Goal: Transaction & Acquisition: Obtain resource

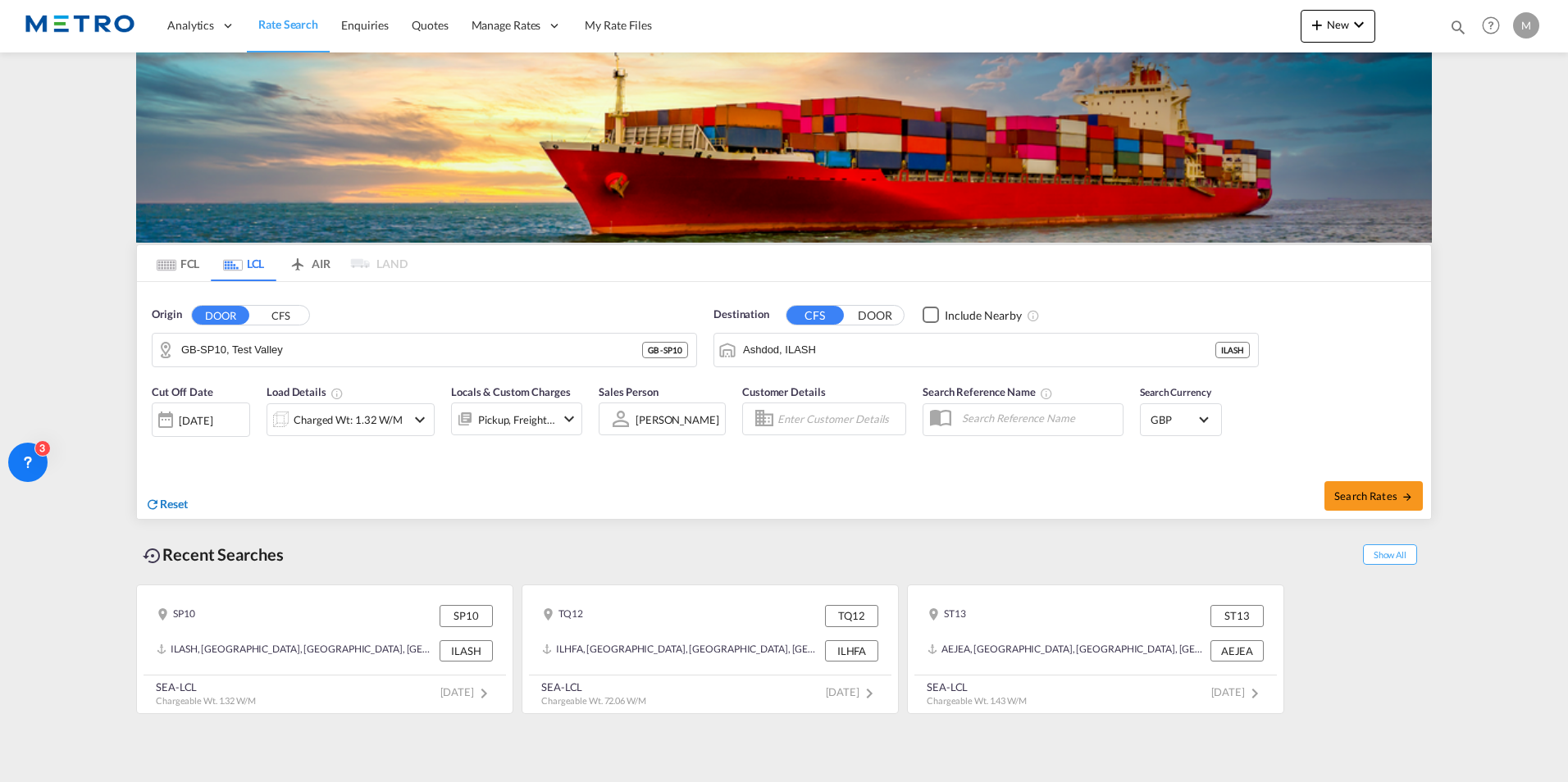
click at [180, 503] on span "Reset" at bounding box center [174, 504] width 28 height 14
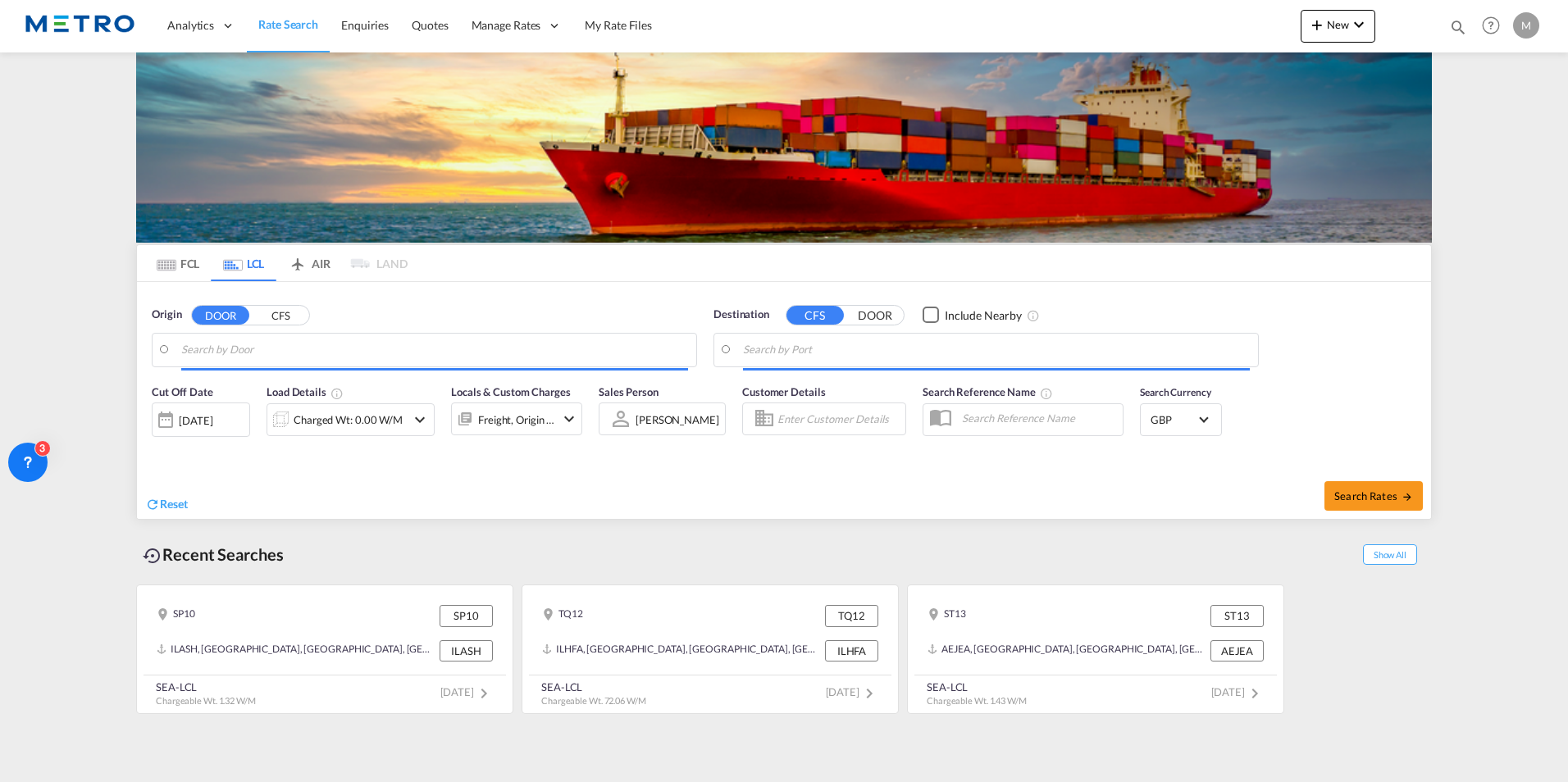
click at [253, 345] on body "Analytics Reports Dashboard Rate Search Enquiries Quotes" at bounding box center [784, 391] width 1568 height 782
drag, startPoint x: 253, startPoint y: 345, endPoint x: 299, endPoint y: 354, distance: 46.9
click at [244, 341] on body "Analytics Reports Dashboard Rate Search Enquiries Quotes" at bounding box center [784, 391] width 1568 height 782
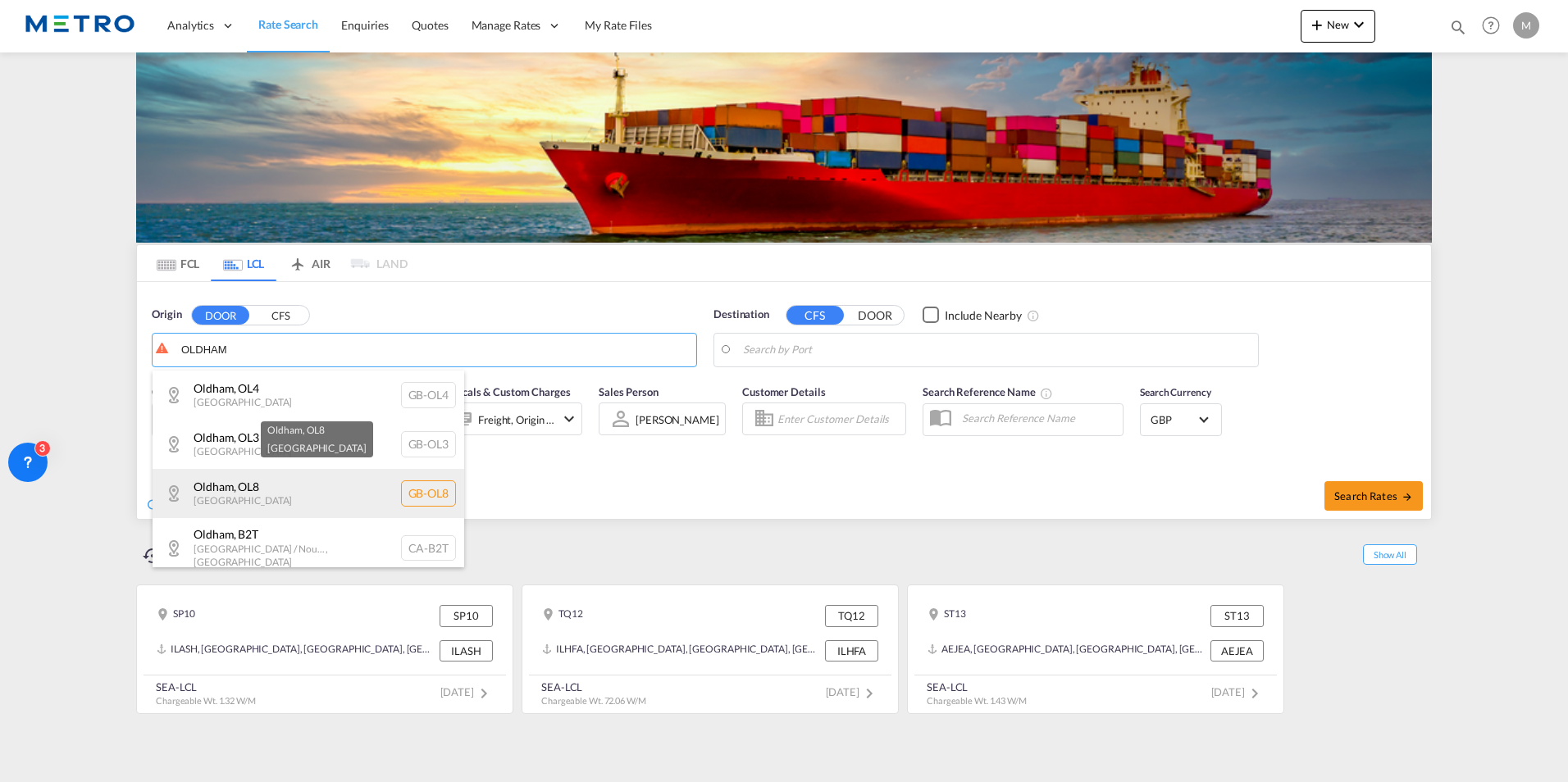
click at [280, 489] on div "Oldham , OL8 [GEOGRAPHIC_DATA] [GEOGRAPHIC_DATA]-OL8" at bounding box center [308, 493] width 312 height 49
type input "GB-OL8, Oldham"
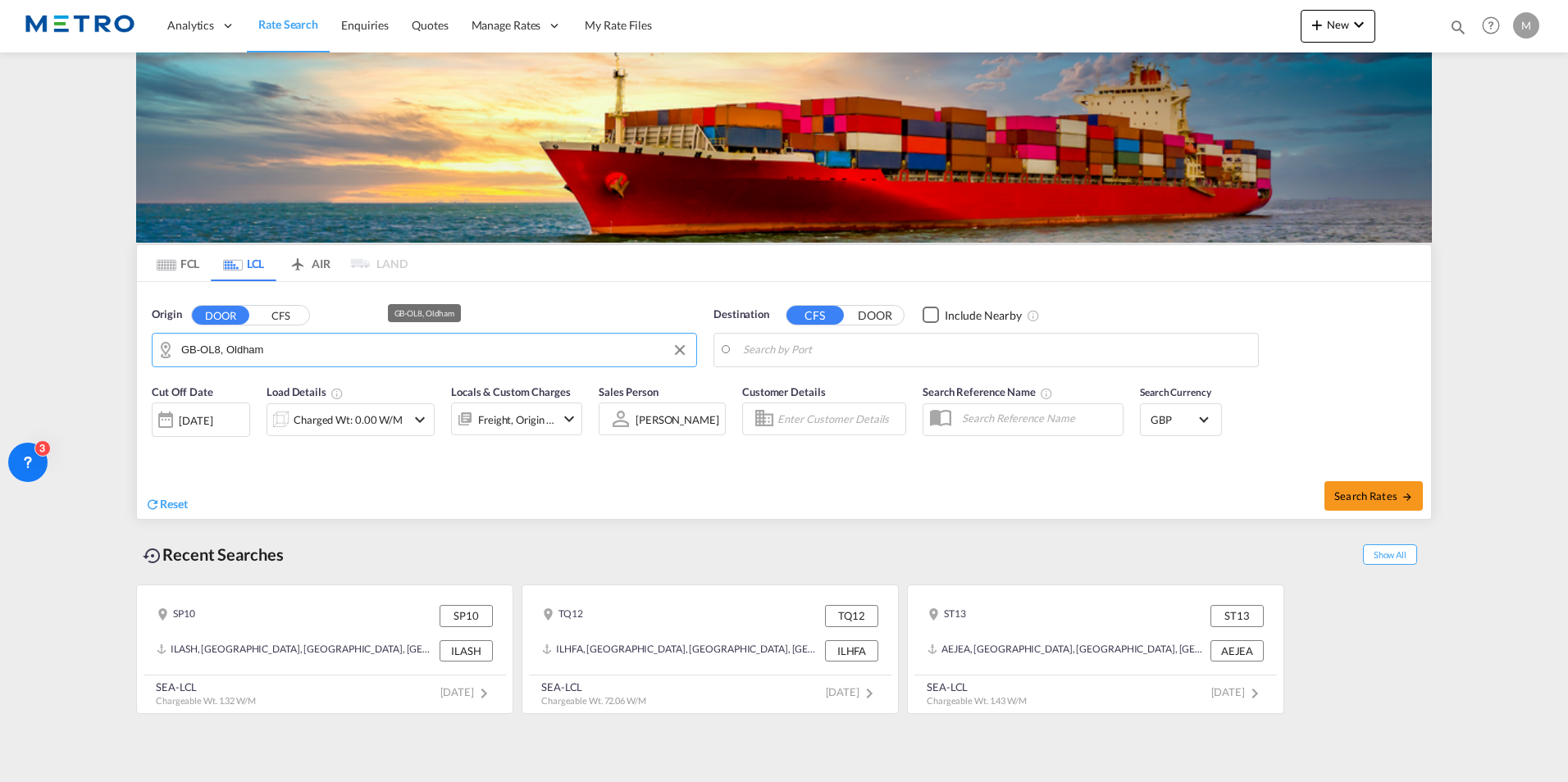
click at [840, 346] on body "Analytics Reports Dashboard Rate Search Enquiries Quotes" at bounding box center [784, 391] width 1568 height 782
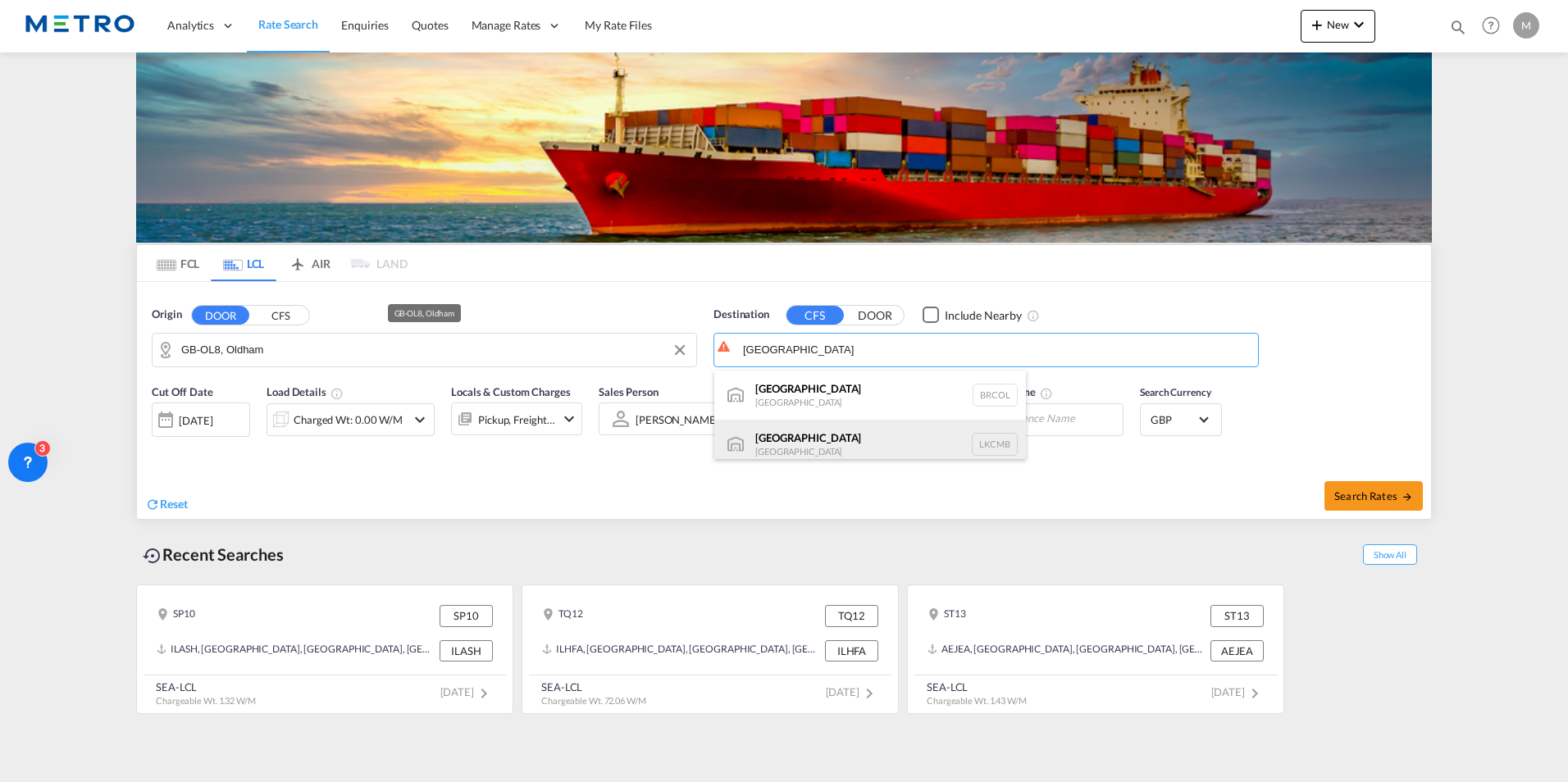
click at [873, 443] on div "Colombo [GEOGRAPHIC_DATA] LKCMB" at bounding box center [870, 444] width 312 height 49
type input "Colombo, LKCMB"
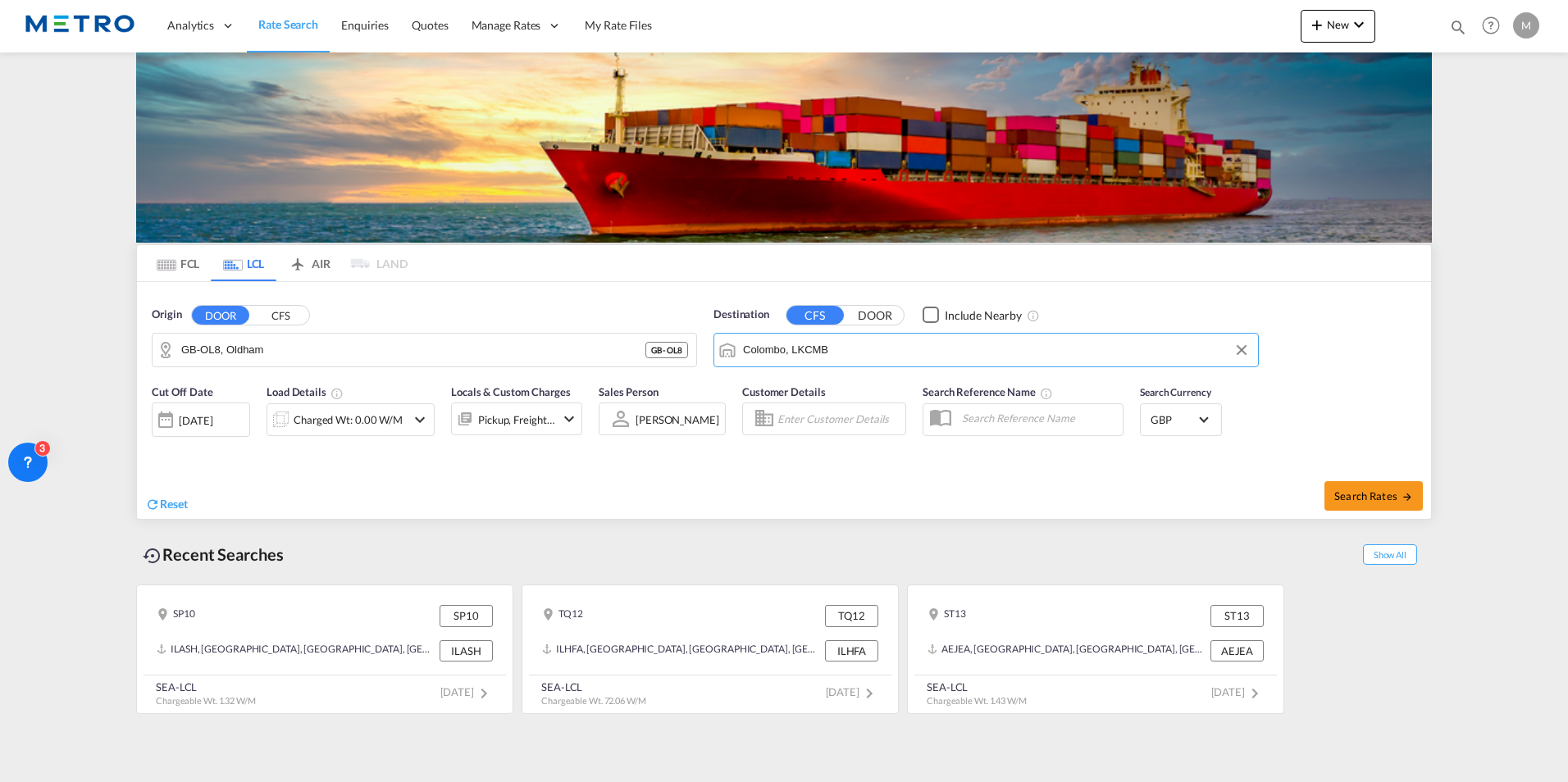
click at [164, 268] on md-icon "Use the left and right arrow keys to navigate between tabs" at bounding box center [166, 266] width 20 height 12
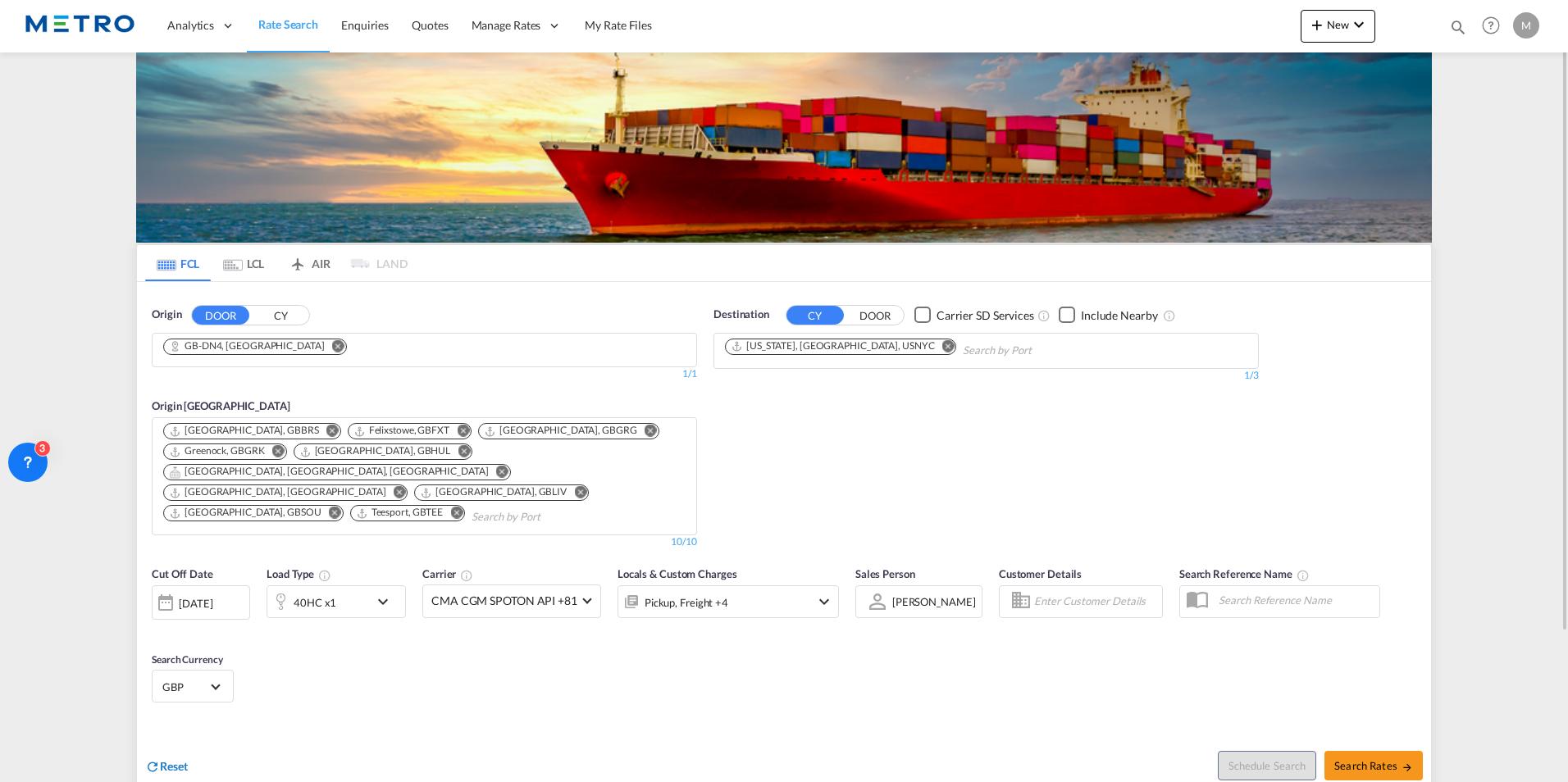
click at [175, 760] on span "Reset" at bounding box center [174, 767] width 28 height 14
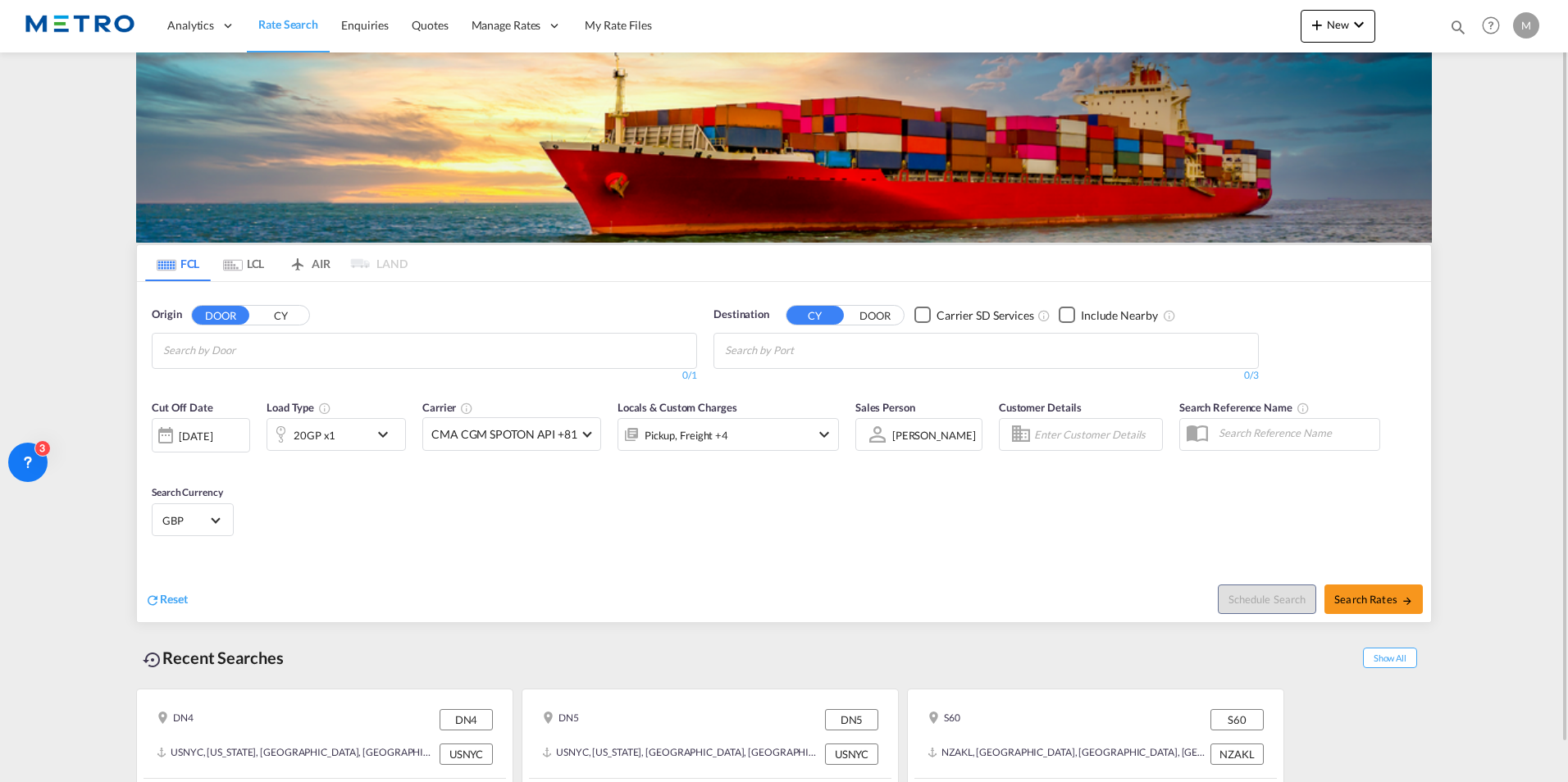
click at [233, 351] on input "Chips input." at bounding box center [241, 351] width 156 height 27
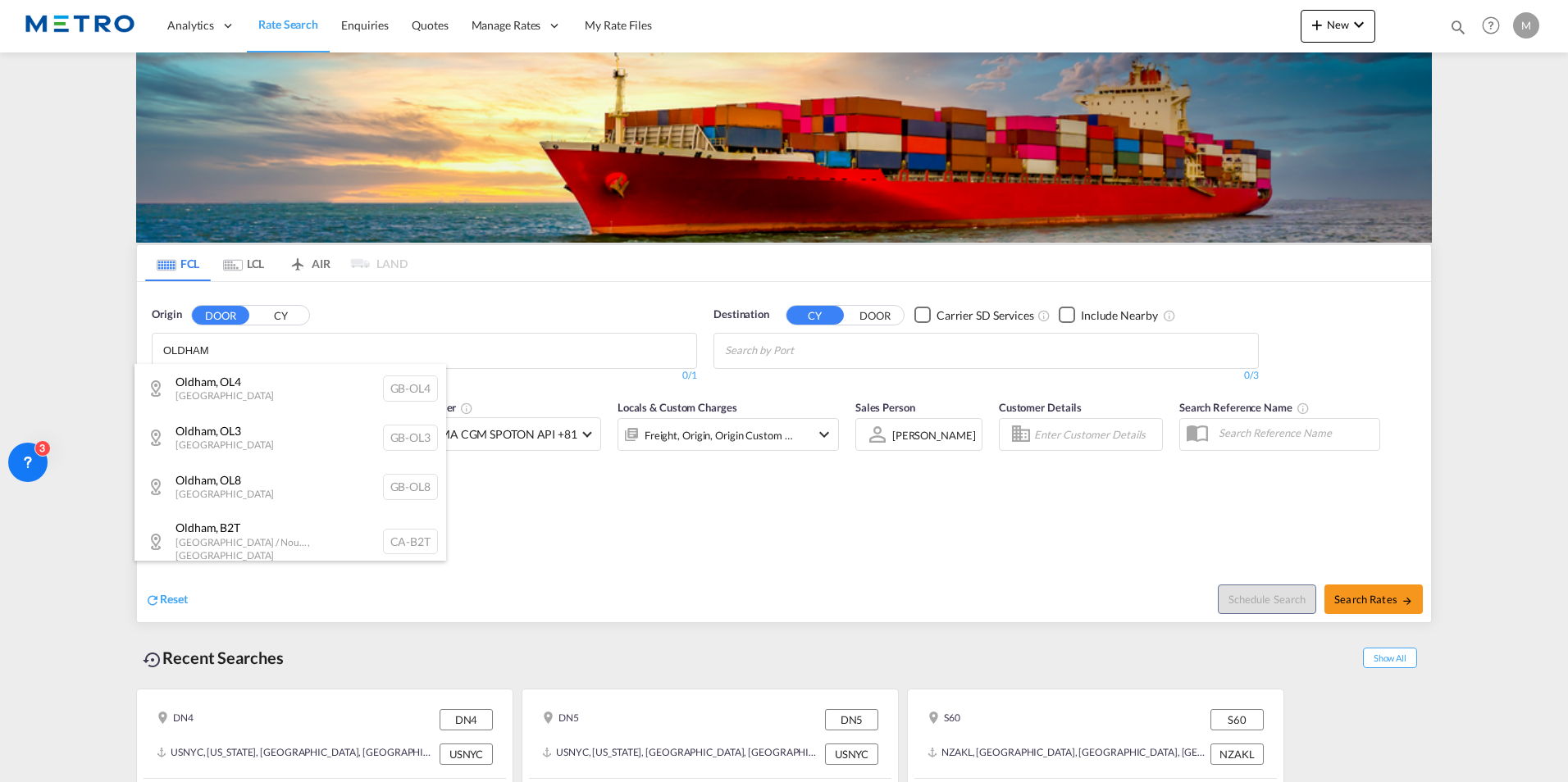
type input "OLDHAM"
click at [267, 494] on div "Oldham , OL8 [GEOGRAPHIC_DATA] [GEOGRAPHIC_DATA]-OL8" at bounding box center [290, 486] width 312 height 49
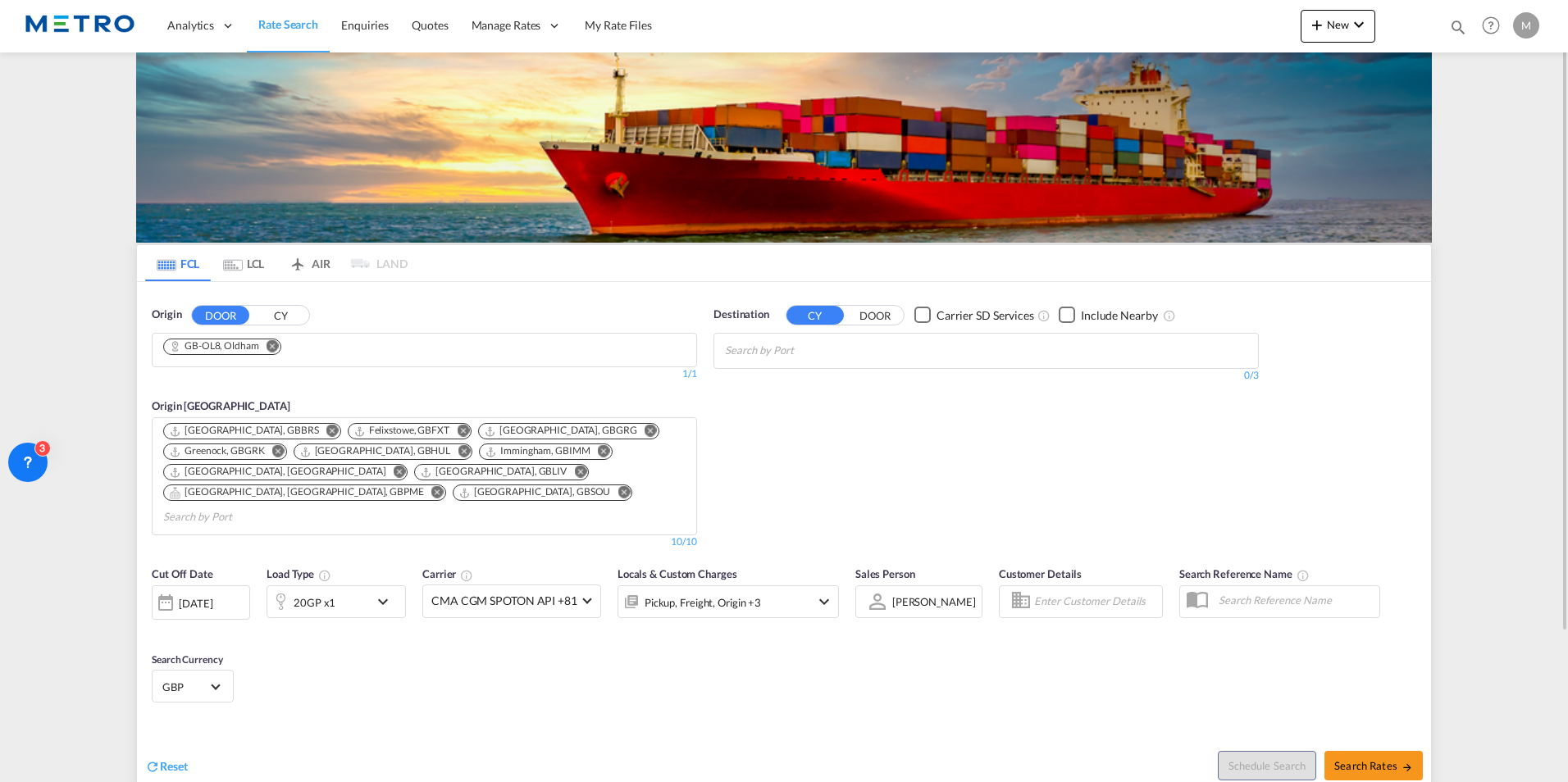
click at [836, 336] on md-autocomplete "Chips container with autocompletion. Enter the text area, type text to search, …" at bounding box center [802, 350] width 156 height 27
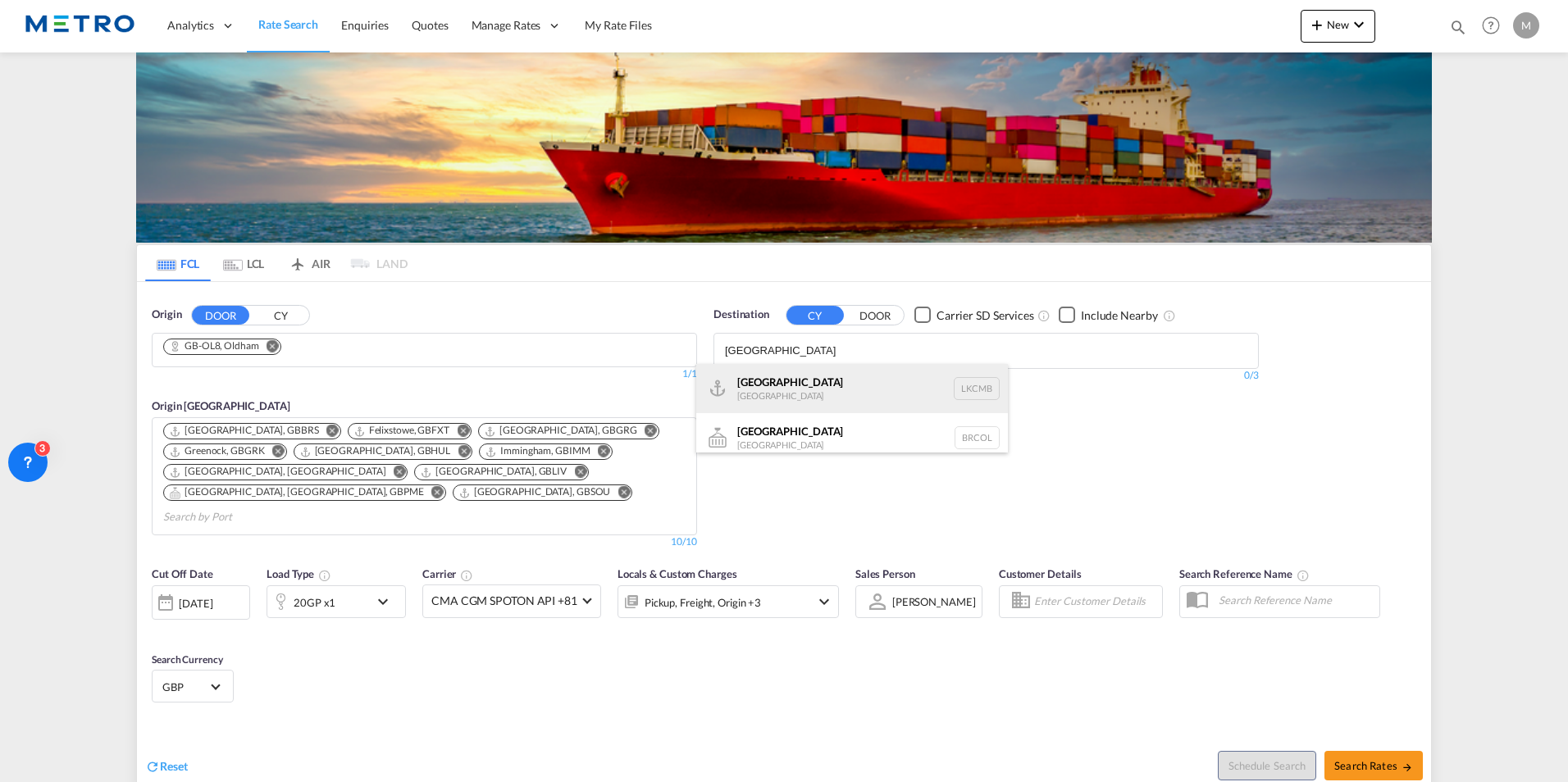
type input "[GEOGRAPHIC_DATA]"
click at [836, 388] on div "Colombo [GEOGRAPHIC_DATA] LKCMB" at bounding box center [852, 388] width 312 height 49
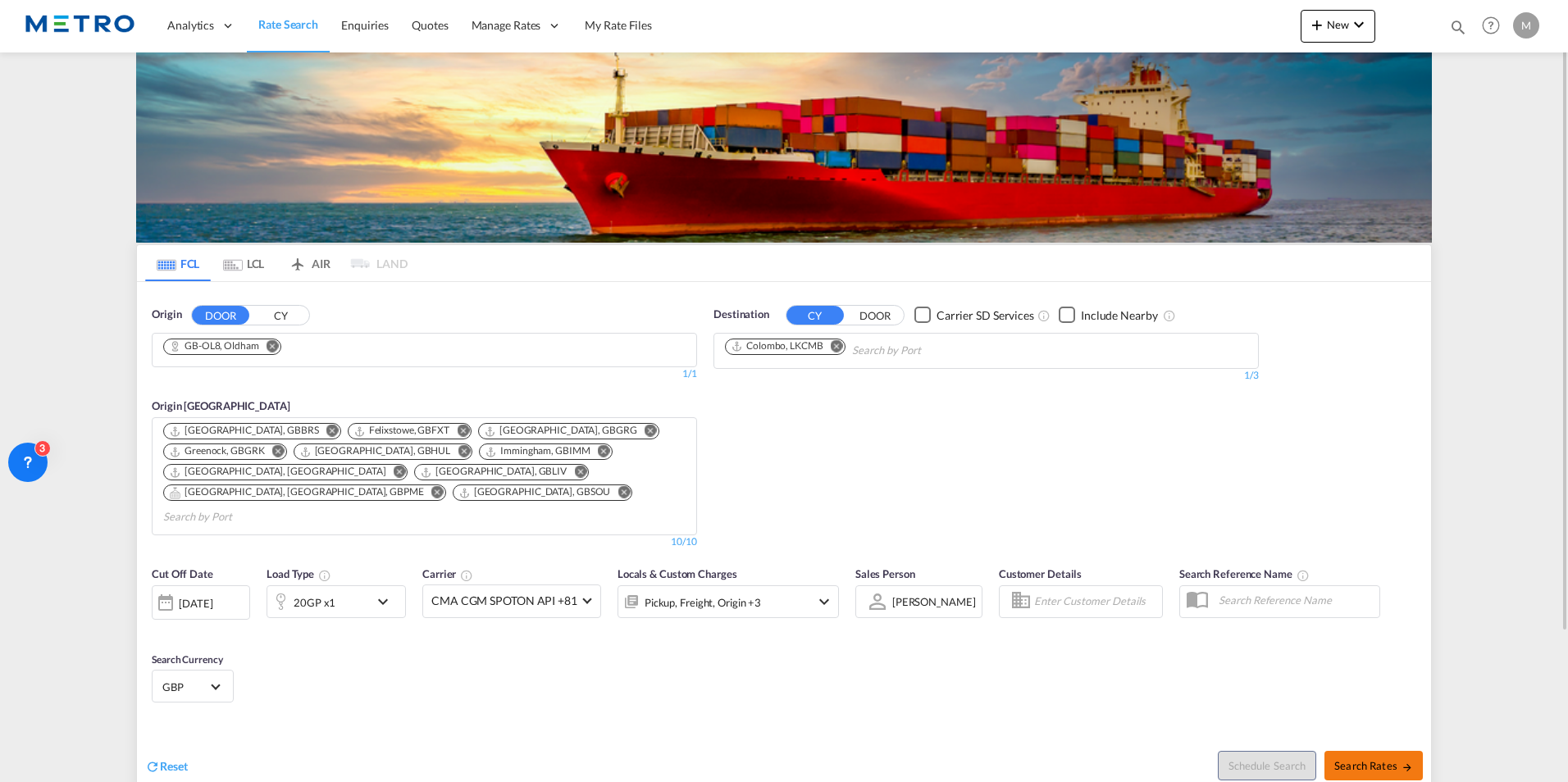
click at [1379, 760] on span "Search Rates" at bounding box center [1374, 766] width 79 height 13
type input "OL8 to LKCMB / [DATE]"
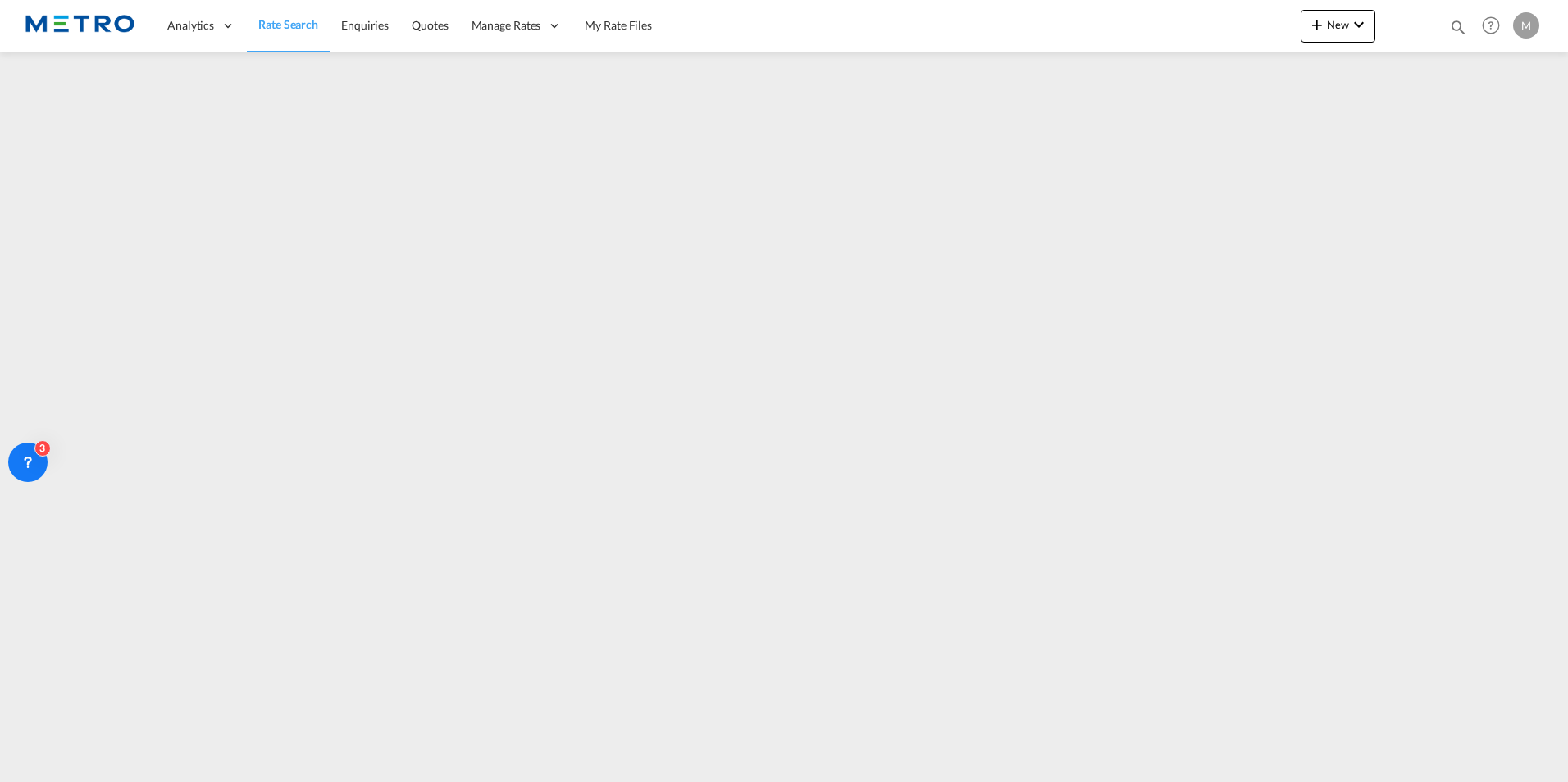
click at [60, 21] on img at bounding box center [80, 26] width 111 height 37
click at [279, 17] on span "Rate Search" at bounding box center [289, 24] width 60 height 14
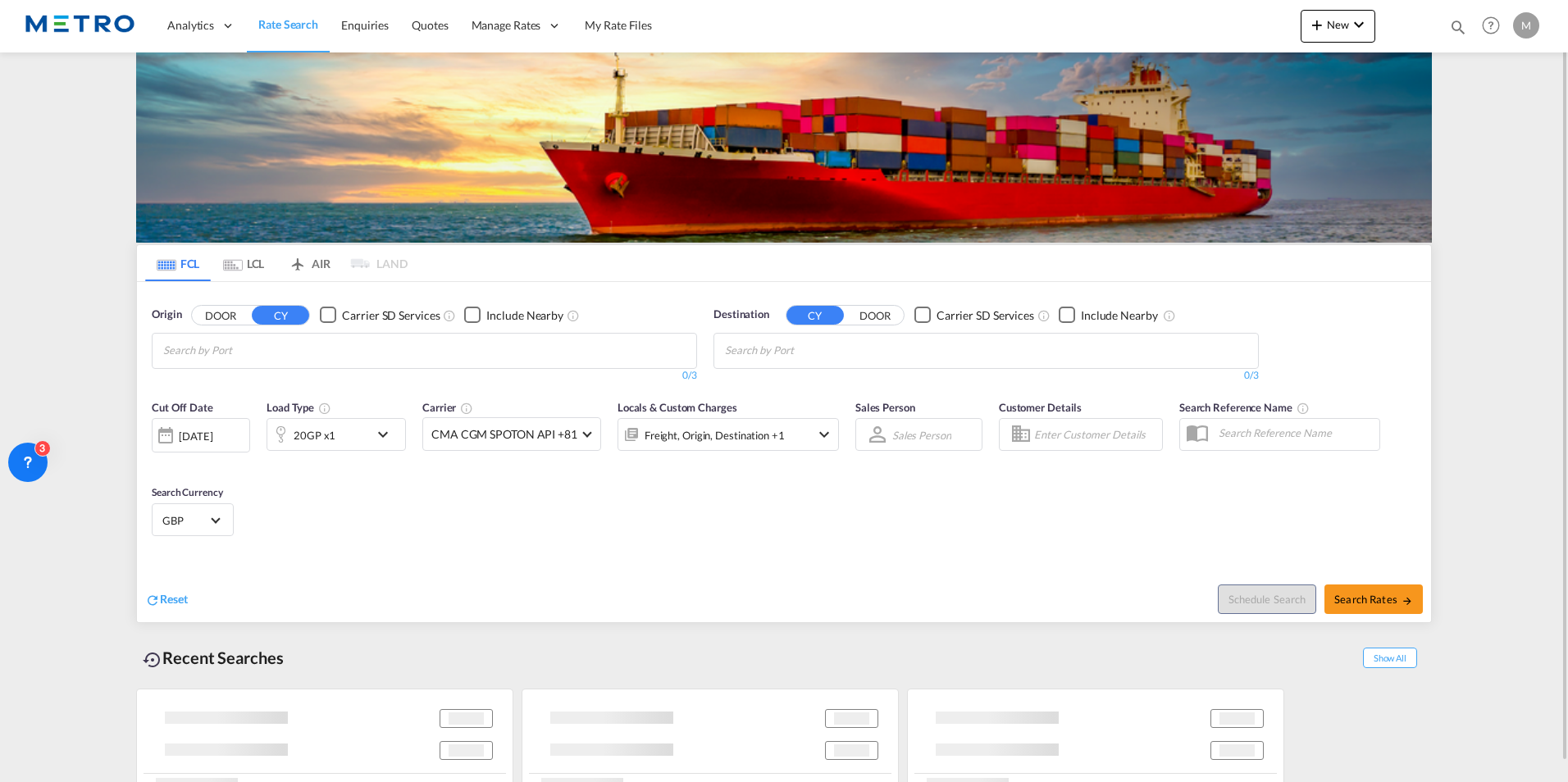
drag, startPoint x: 256, startPoint y: 261, endPoint x: 277, endPoint y: 268, distance: 22.1
click at [255, 262] on md-tab-item "LCL" at bounding box center [243, 263] width 65 height 36
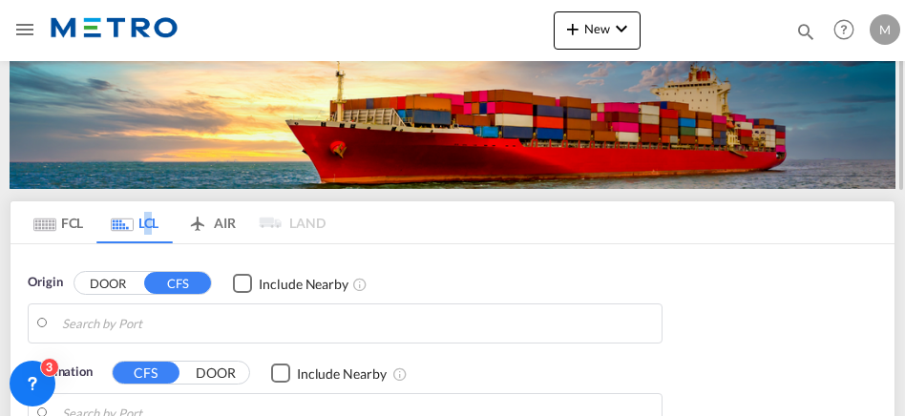
type input "GB-SP10, Test Valley"
type input "Ashdod, ILASH"
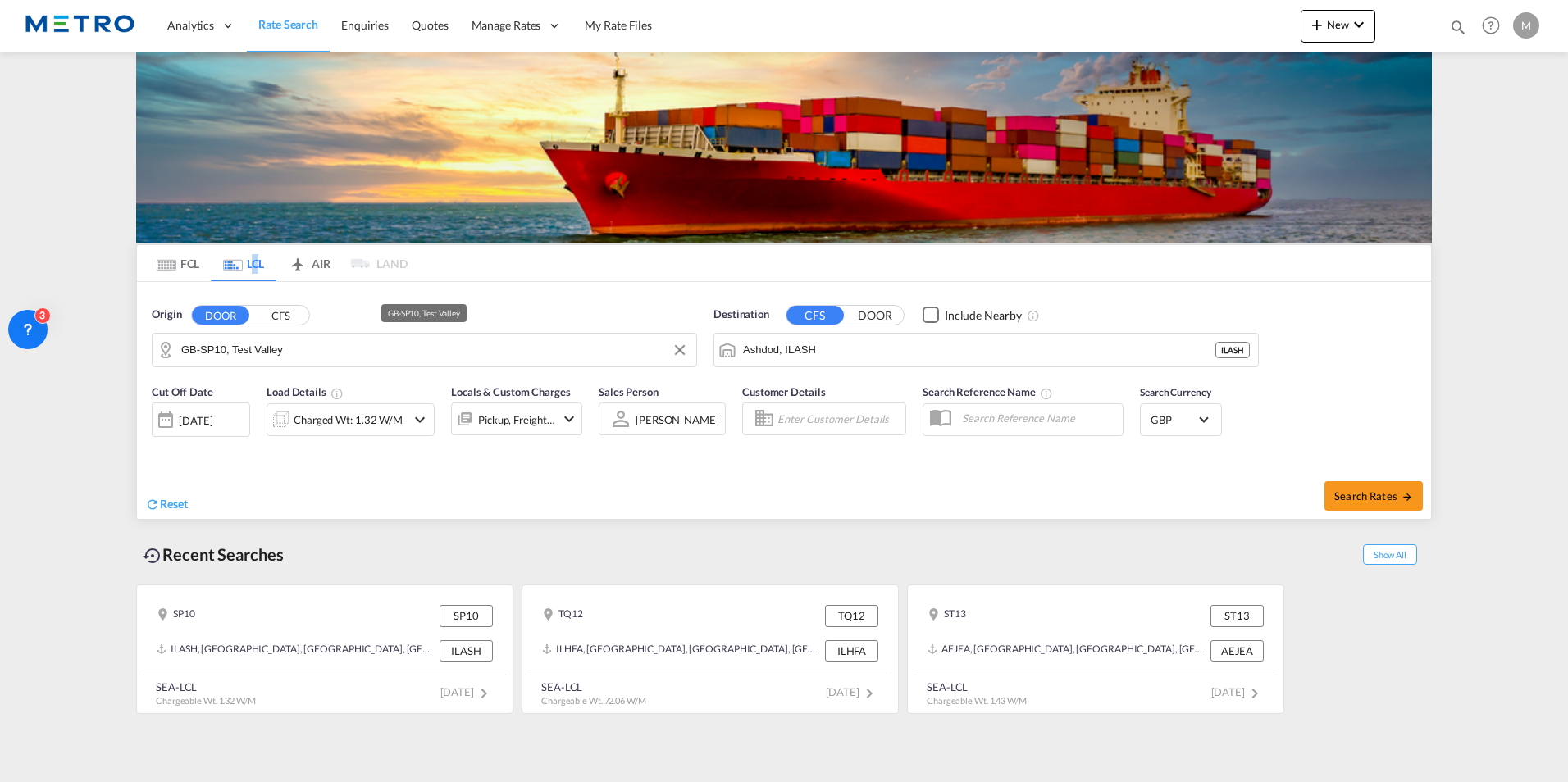
click at [687, 345] on button "Clear Input" at bounding box center [680, 350] width 25 height 25
click at [179, 504] on span "Reset" at bounding box center [174, 504] width 28 height 14
click at [178, 502] on span "Reset" at bounding box center [174, 504] width 28 height 14
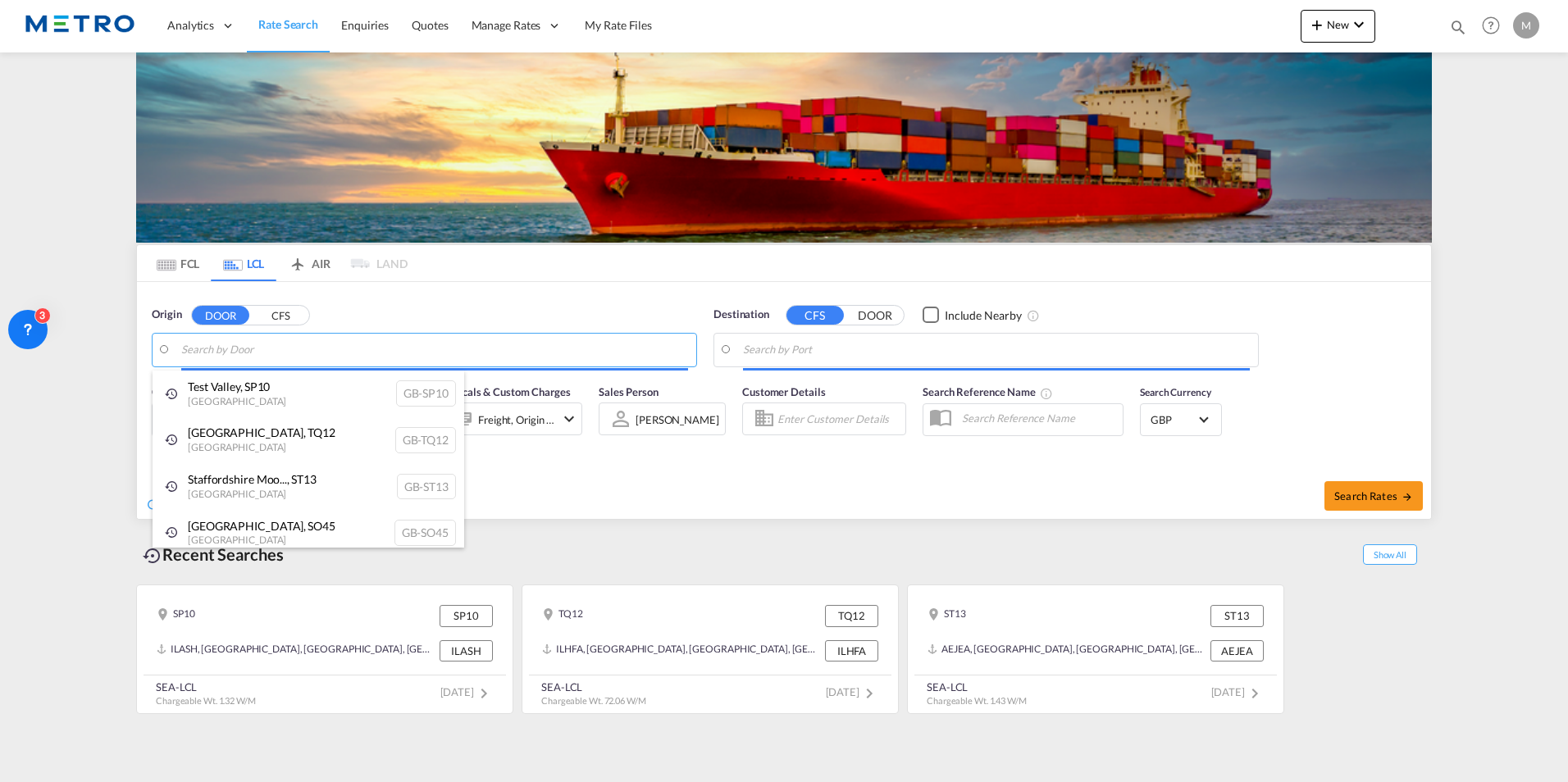
click at [242, 353] on body "Analytics Reports Dashboard Rate Search Enquiries Quotes" at bounding box center [784, 391] width 1568 height 782
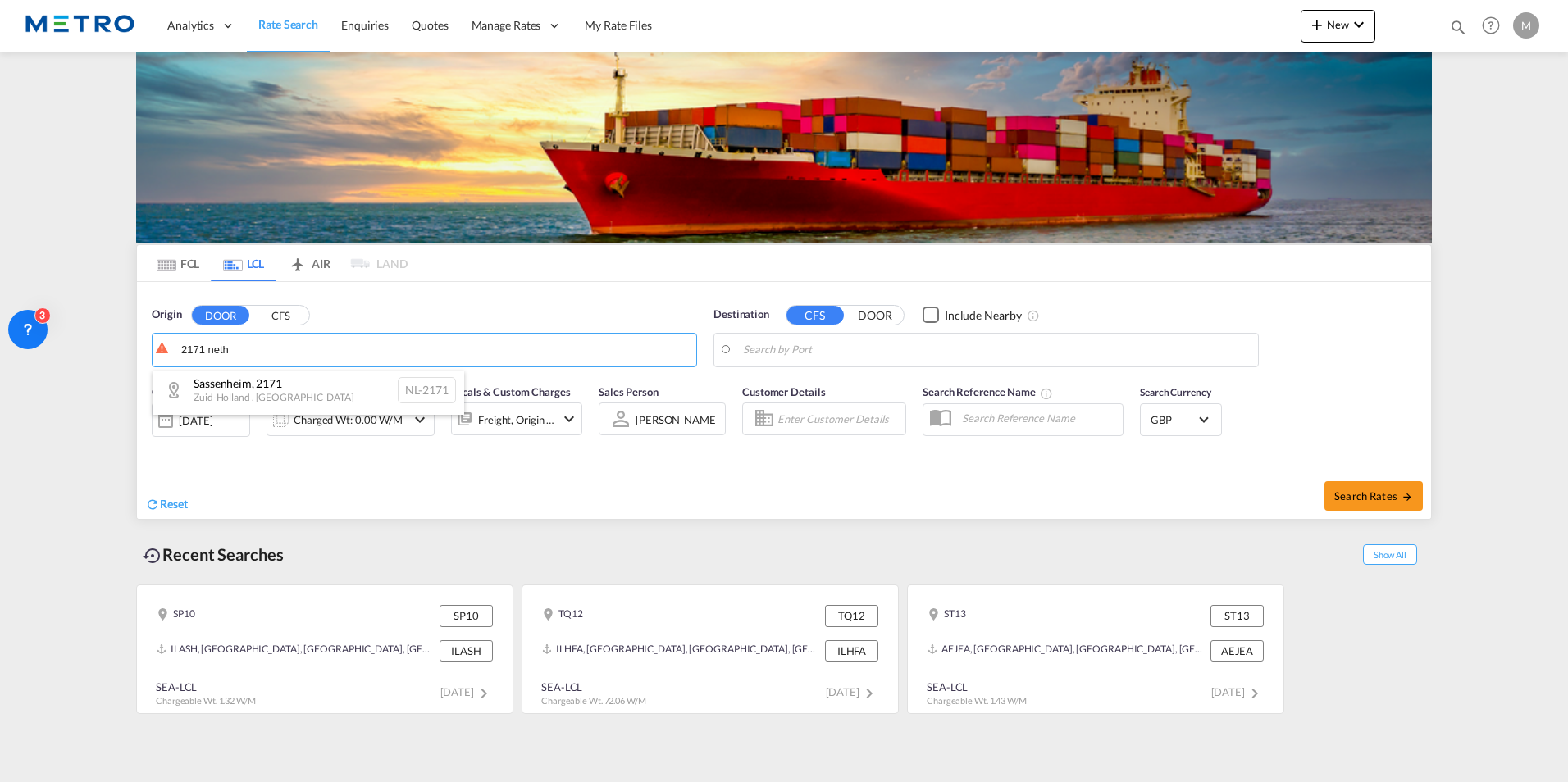
scroll to position [5, 0]
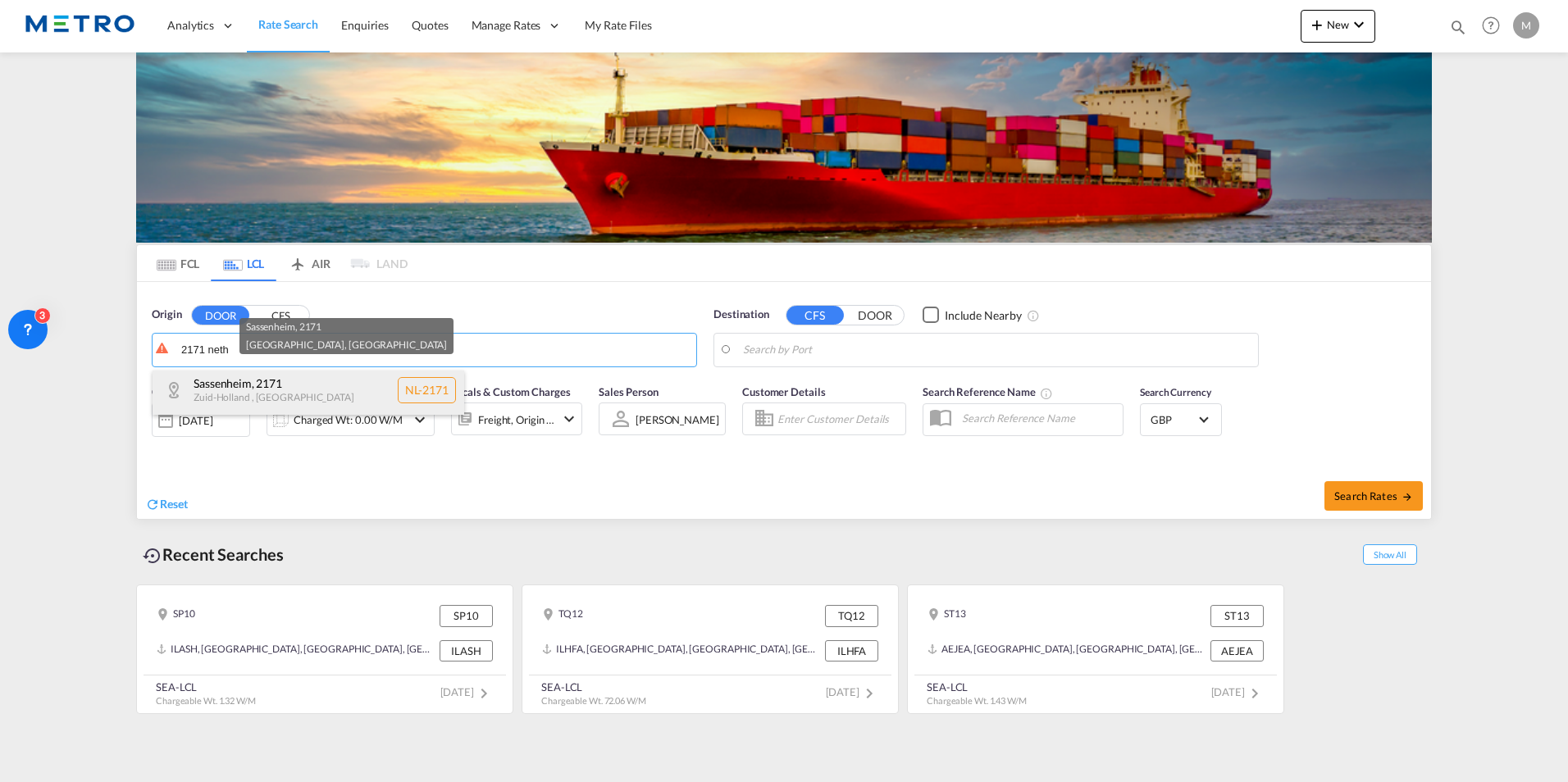
click at [281, 392] on div "[GEOGRAPHIC_DATA] , 2171 [GEOGRAPHIC_DATA] , [GEOGRAPHIC_DATA] [GEOGRAPHIC_DATA…" at bounding box center [308, 390] width 312 height 49
type input "NL-2171, [GEOGRAPHIC_DATA], [GEOGRAPHIC_DATA]"
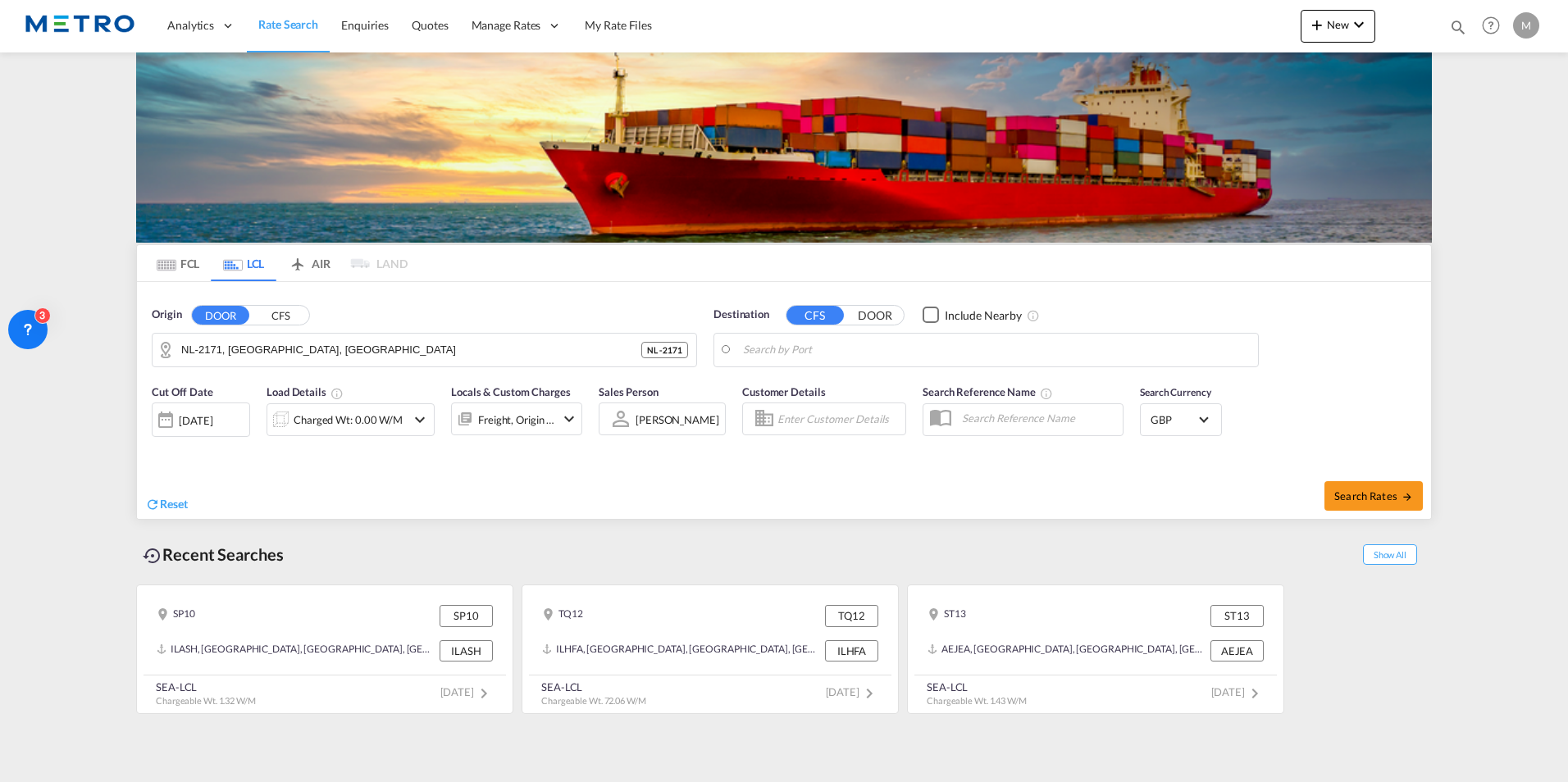
click at [836, 354] on body "Analytics Reports Dashboard Rate Search Enquiries Quotes" at bounding box center [784, 391] width 1568 height 782
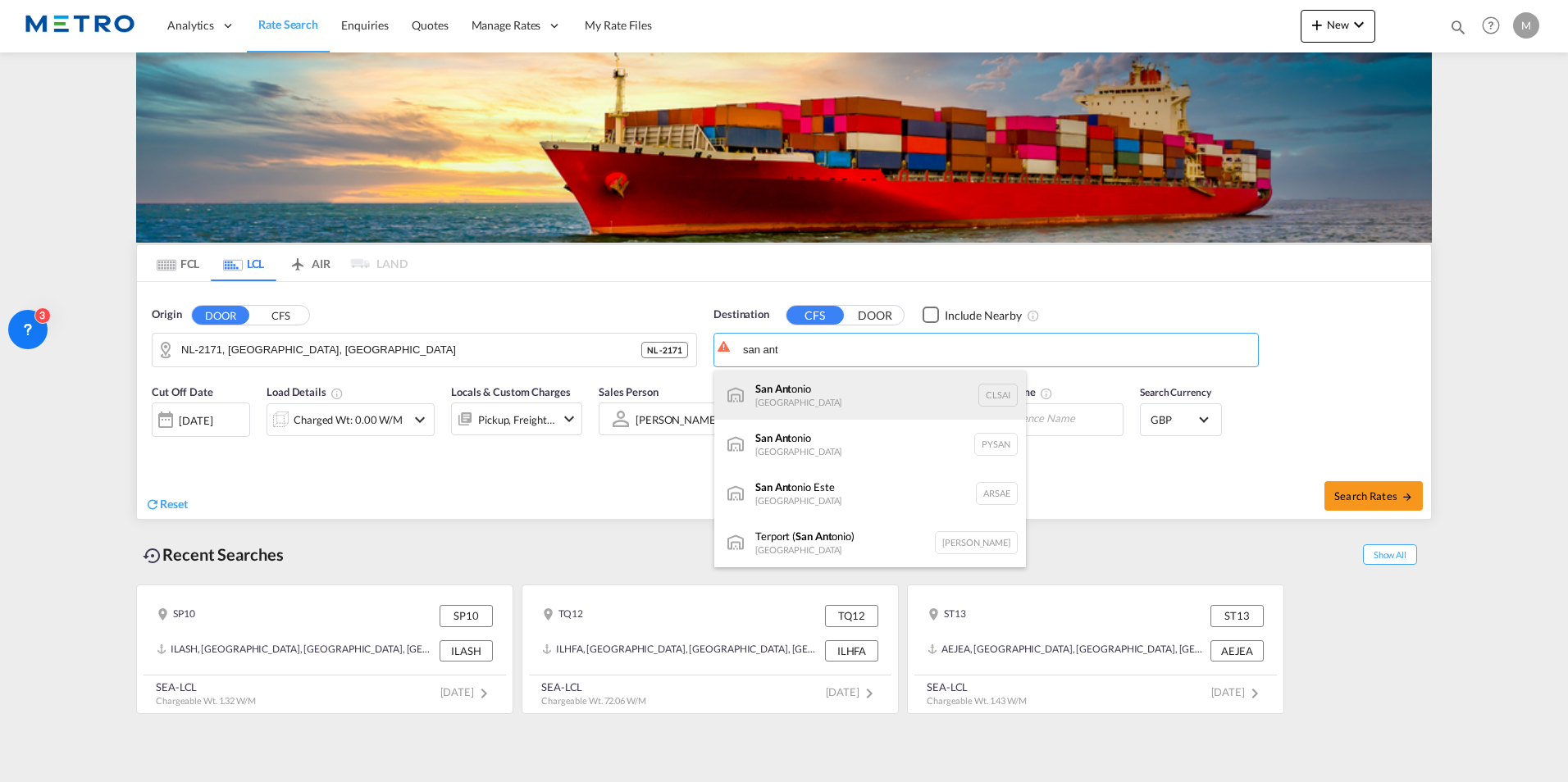
click at [849, 383] on div "San Ant onio [GEOGRAPHIC_DATA] CLSAI" at bounding box center [870, 394] width 312 height 49
type input "San Antonio, CLSAI"
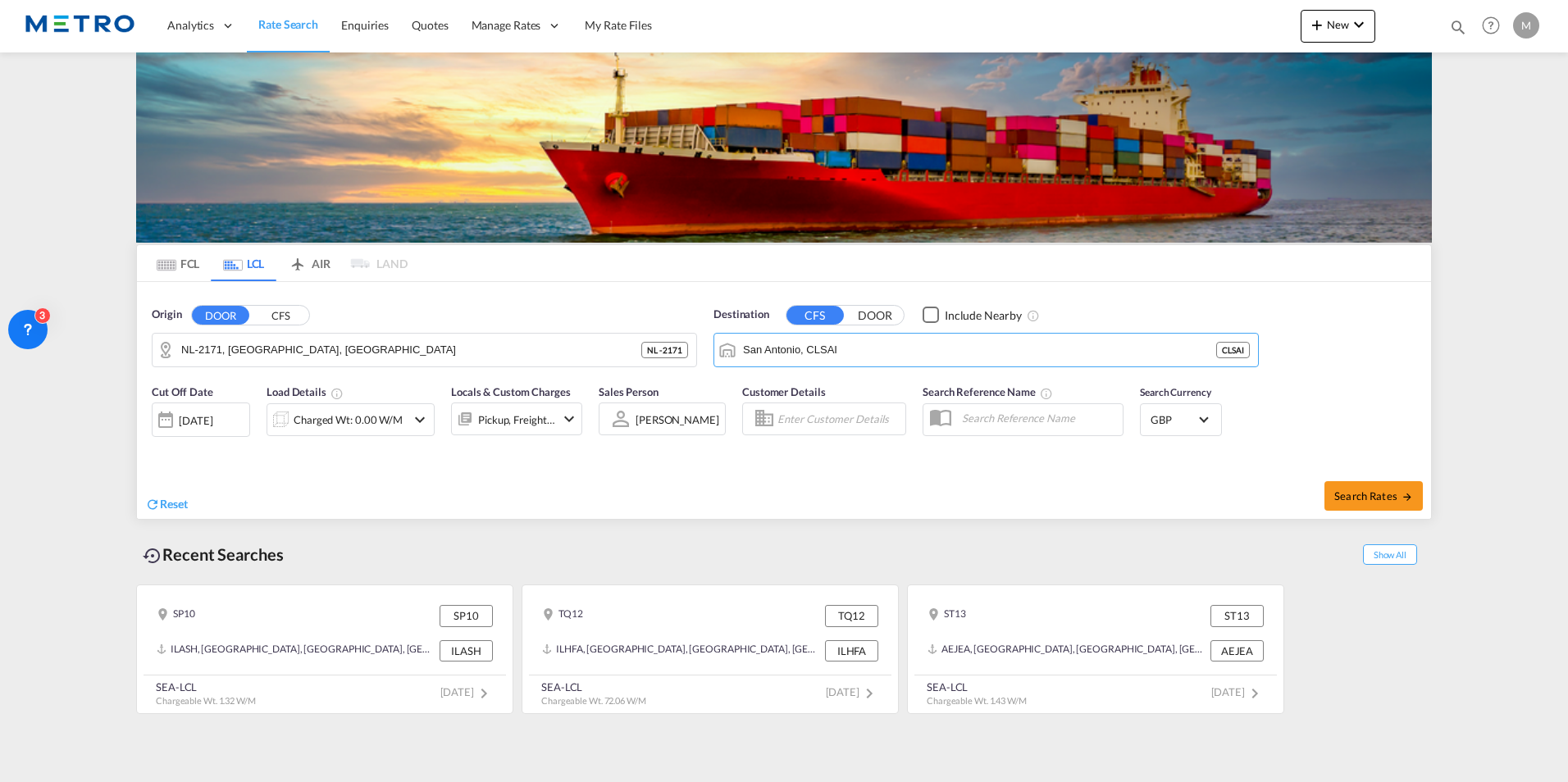
click at [411, 414] on md-icon "icon-chevron-down" at bounding box center [420, 419] width 20 height 20
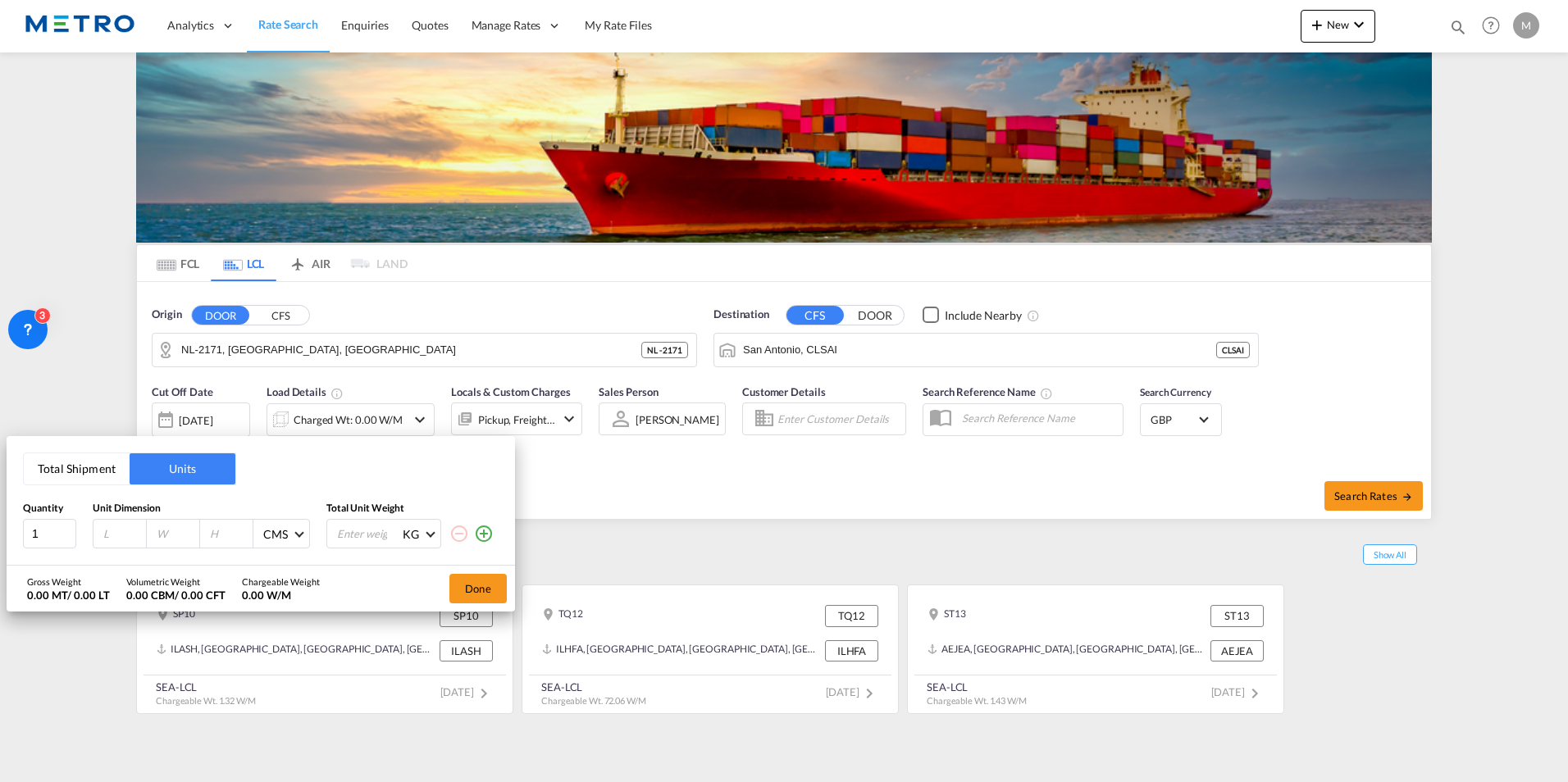
click at [113, 532] on input "number" at bounding box center [124, 534] width 45 height 15
drag, startPoint x: 118, startPoint y: 542, endPoint x: 131, endPoint y: 545, distance: 13.3
click at [118, 542] on div at bounding box center [120, 534] width 53 height 27
type input "120"
type input "80"
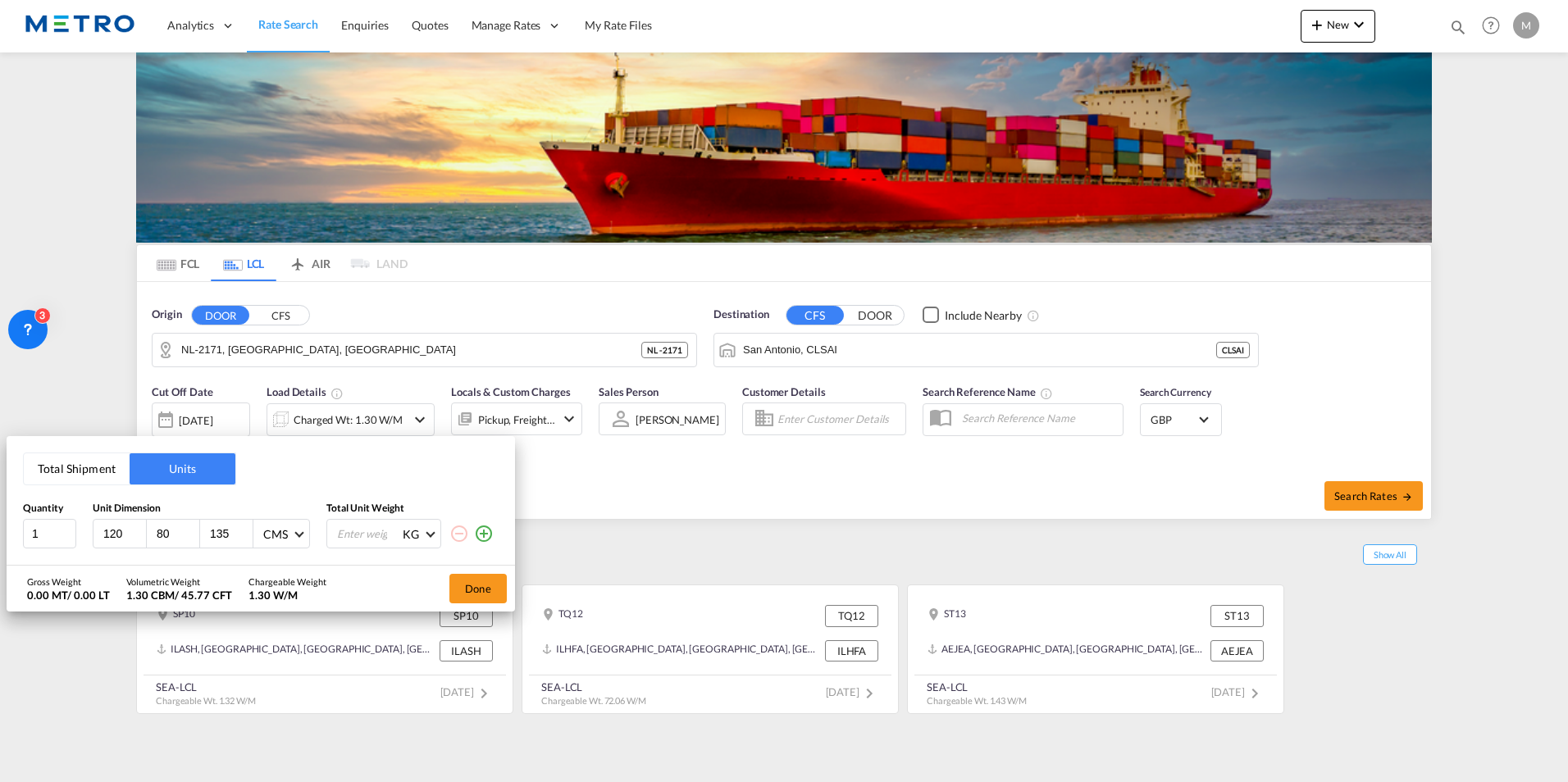
type input "135"
click at [364, 531] on input "number" at bounding box center [368, 534] width 65 height 27
type input "536"
click at [487, 595] on button "Done" at bounding box center [478, 589] width 58 height 29
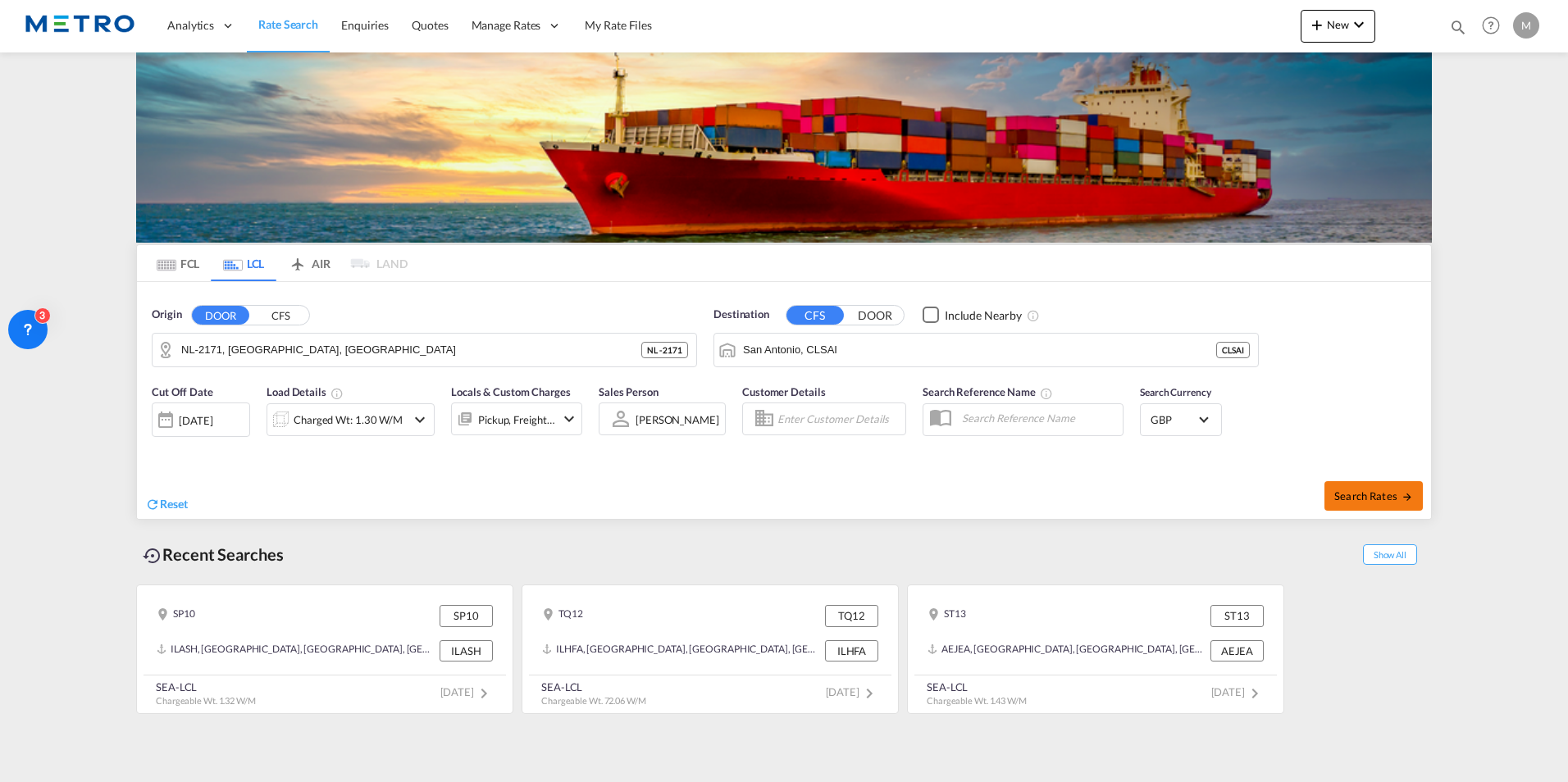
click at [1392, 492] on span "Search Rates" at bounding box center [1374, 496] width 79 height 13
type input "2171 to CLSAI / [DATE]"
